Goal: Find specific page/section: Find specific page/section

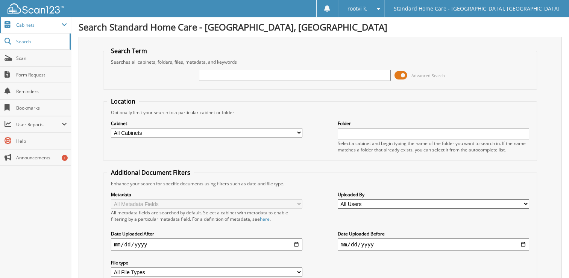
click at [38, 26] on span "Cabinets" at bounding box center [39, 25] width 46 height 6
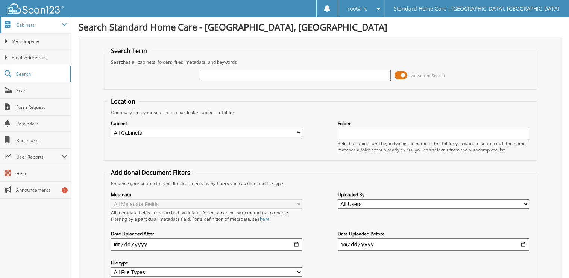
click at [45, 27] on span "Cabinets" at bounding box center [39, 25] width 46 height 6
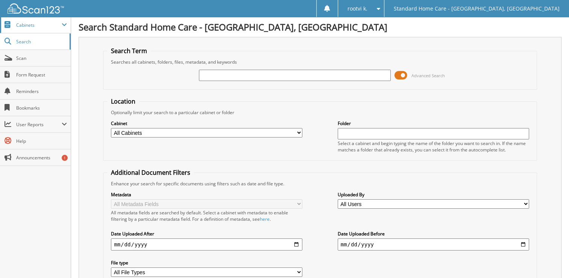
click at [45, 31] on span "Cabinets" at bounding box center [35, 25] width 71 height 16
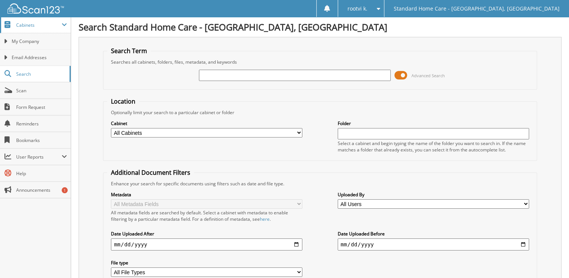
click at [38, 29] on span "Cabinets" at bounding box center [35, 25] width 71 height 16
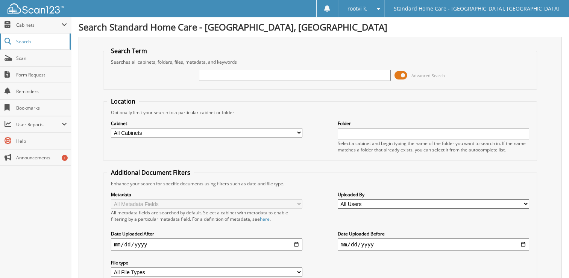
click at [33, 44] on link "Search" at bounding box center [35, 41] width 71 height 16
click at [367, 6] on span "rootvi k." at bounding box center [358, 8] width 20 height 5
click at [28, 23] on span "Cabinets" at bounding box center [39, 25] width 46 height 6
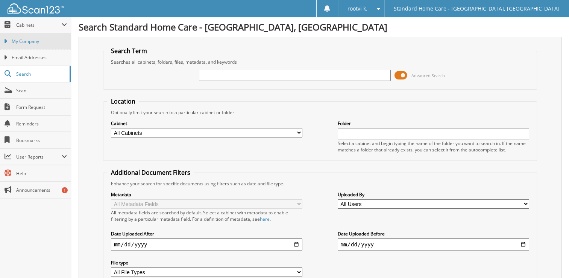
click at [24, 38] on span "My Company" at bounding box center [39, 41] width 55 height 7
